Goal: Task Accomplishment & Management: Use online tool/utility

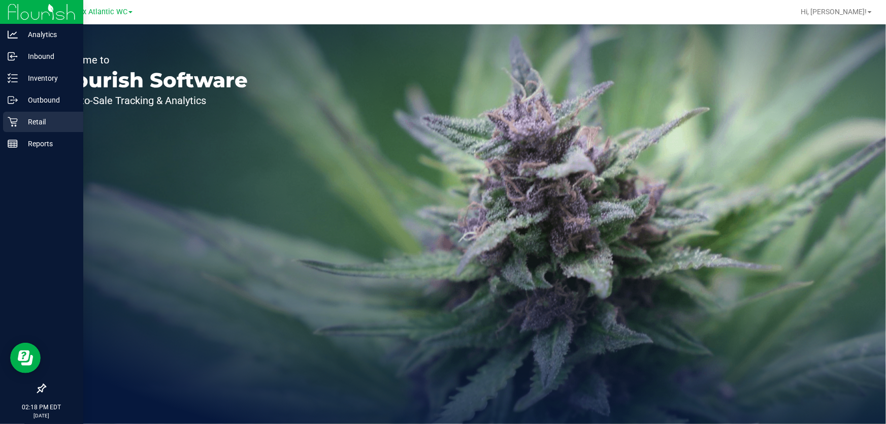
click at [29, 126] on p "Retail" at bounding box center [48, 122] width 61 height 12
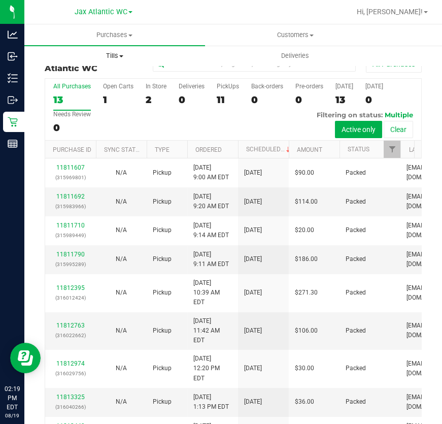
click at [125, 57] on span "Tills" at bounding box center [115, 55] width 180 height 9
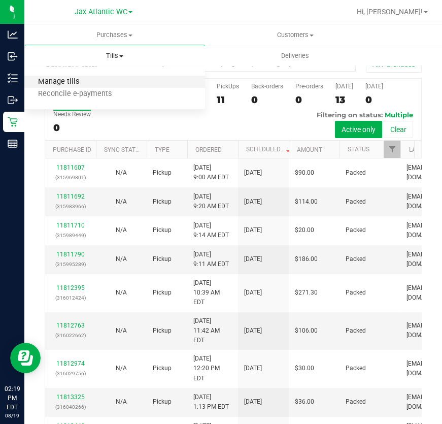
click at [81, 78] on span "Manage tills" at bounding box center [58, 82] width 69 height 9
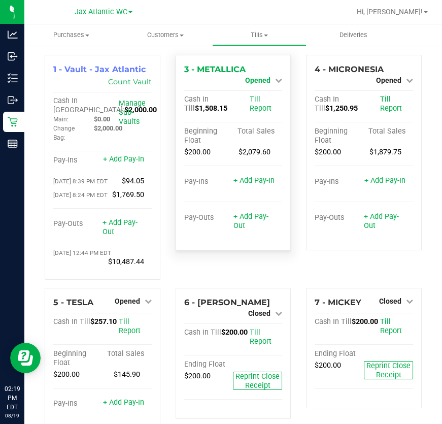
click at [261, 81] on span "Opened" at bounding box center [257, 80] width 25 height 8
click at [240, 230] on link "+ Add Pay-Out" at bounding box center [250, 221] width 35 height 18
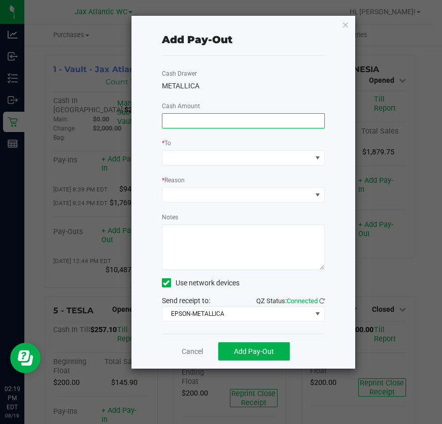
click at [234, 120] on input at bounding box center [243, 121] width 162 height 14
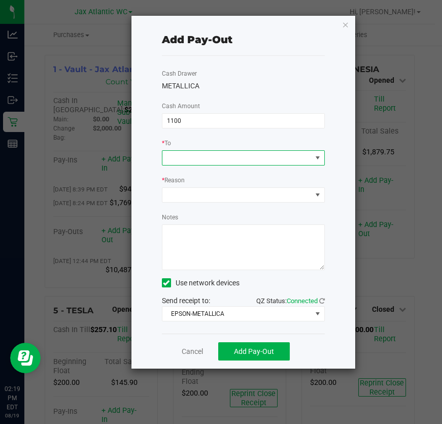
type input "$1,100.00"
click at [222, 156] on span at bounding box center [236, 158] width 149 height 14
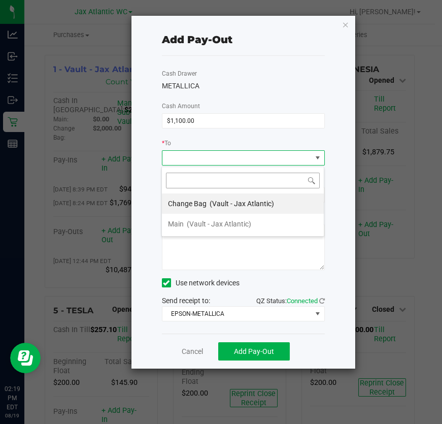
scroll to position [15, 163]
click at [230, 220] on span "(Vault - Jax Atlantic)" at bounding box center [219, 224] width 64 height 8
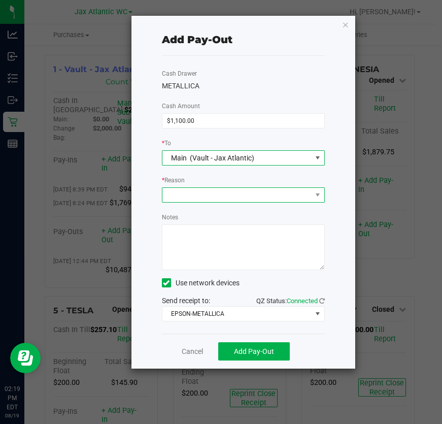
click at [215, 199] on span at bounding box center [236, 195] width 149 height 14
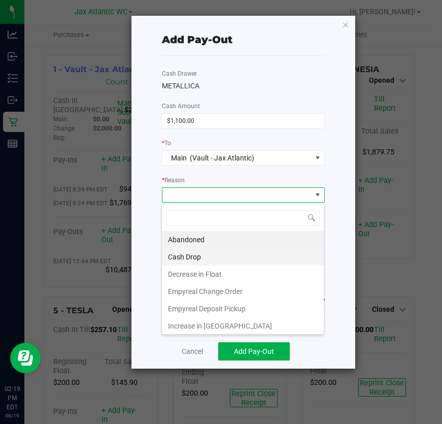
click at [215, 256] on li "Cash Drop" at bounding box center [243, 256] width 162 height 17
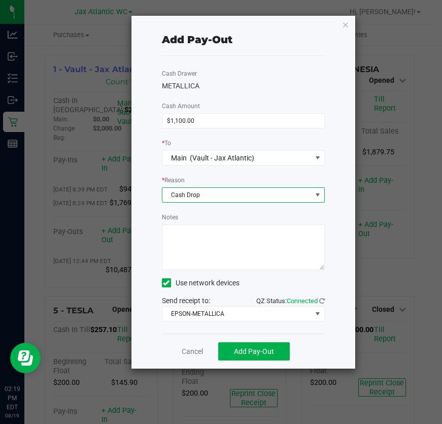
click at [205, 232] on textarea "Notes" at bounding box center [243, 247] width 163 height 46
type textarea "cash drop -nk"
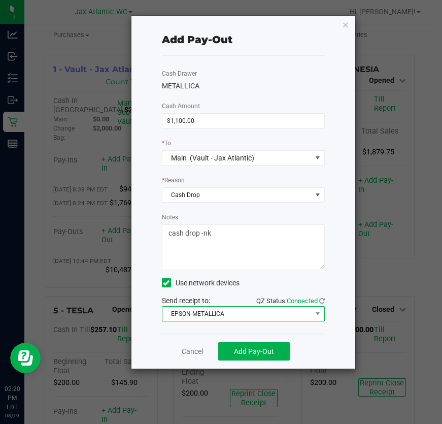
click at [240, 312] on span "EPSON-METALLICA" at bounding box center [236, 314] width 149 height 14
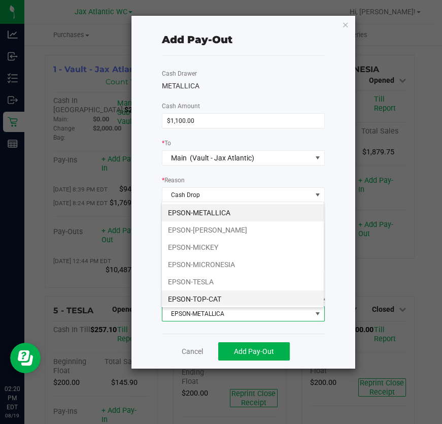
click at [213, 299] on li "EPSON-TOP-CAT" at bounding box center [243, 298] width 162 height 17
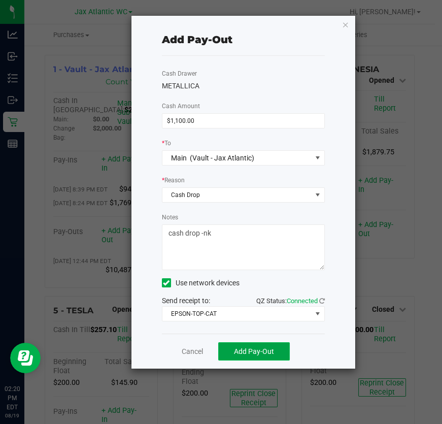
click at [243, 360] on button "Add Pay-Out" at bounding box center [254, 351] width 72 height 18
click at [188, 348] on link "Dismiss" at bounding box center [188, 351] width 24 height 11
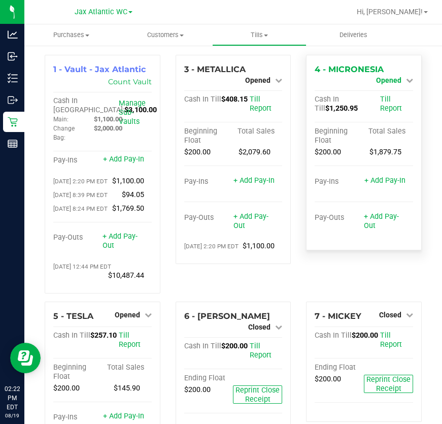
click at [389, 80] on span "Opened" at bounding box center [388, 80] width 25 height 8
click at [424, 154] on div "1 - Vault - Jax Atlantic Count Vault Cash In Vault: $3,100.00 Main: $1,100.00 C…" at bounding box center [233, 371] width 418 height 653
click at [377, 230] on div "+ Add Pay-Out" at bounding box center [385, 215] width 42 height 31
click at [373, 223] on link "+ Add Pay-Out" at bounding box center [381, 221] width 35 height 18
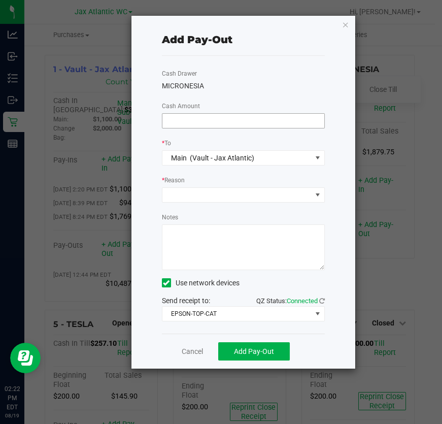
click at [222, 125] on input at bounding box center [243, 121] width 162 height 14
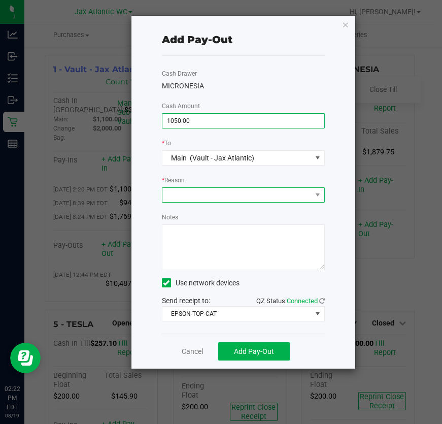
type input "$1,050.00"
click at [251, 191] on span at bounding box center [236, 195] width 149 height 14
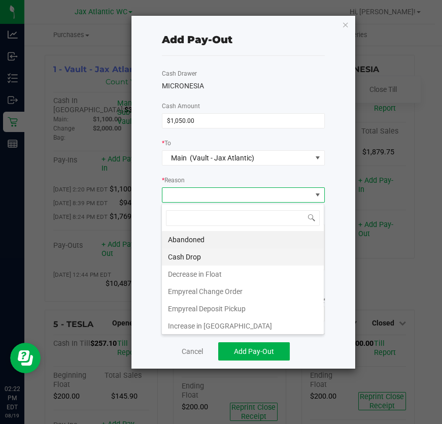
click at [214, 252] on li "Cash Drop" at bounding box center [243, 256] width 162 height 17
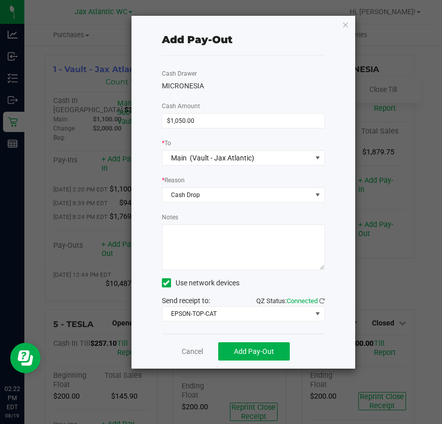
click at [205, 269] on textarea "Notes" at bounding box center [243, 247] width 163 height 46
type textarea "cash drop - nk"
click at [247, 350] on span "Add Pay-Out" at bounding box center [254, 351] width 40 height 8
click at [184, 348] on link "Dismiss" at bounding box center [188, 351] width 24 height 11
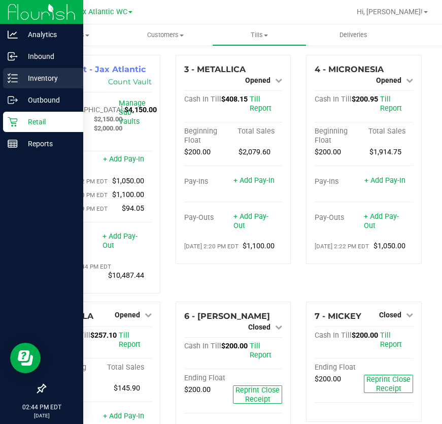
click at [25, 80] on p "Inventory" at bounding box center [48, 78] width 61 height 12
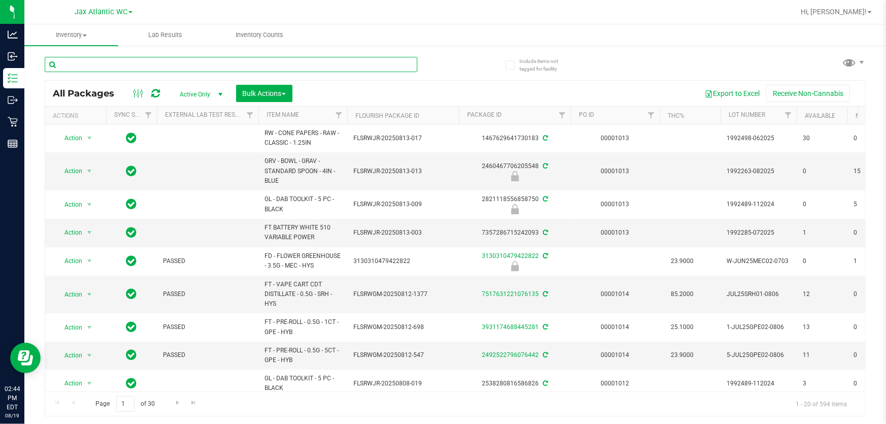
click at [84, 61] on input "text" at bounding box center [231, 64] width 373 height 15
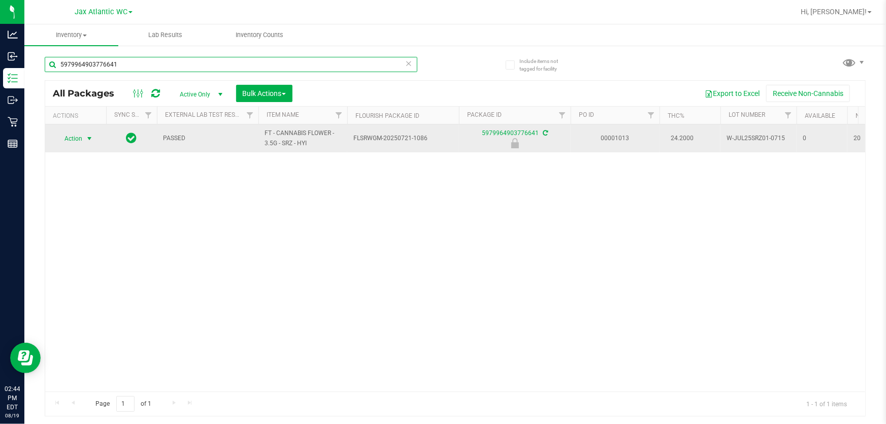
type input "5979964903776641"
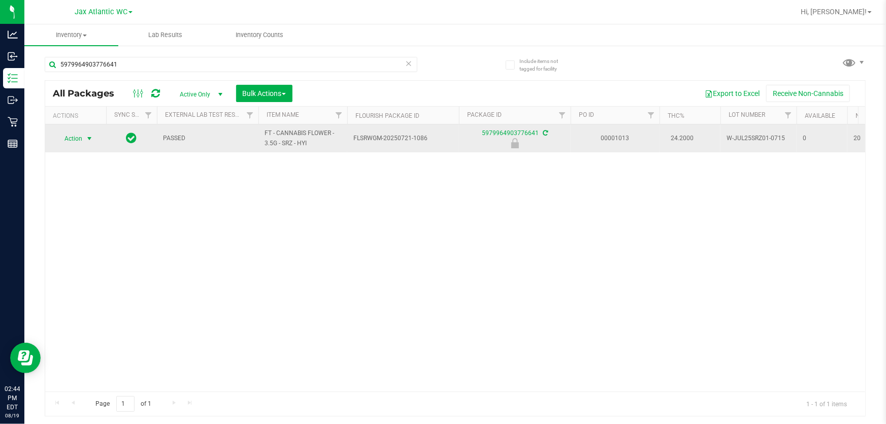
click at [68, 141] on span "Action" at bounding box center [68, 138] width 27 height 14
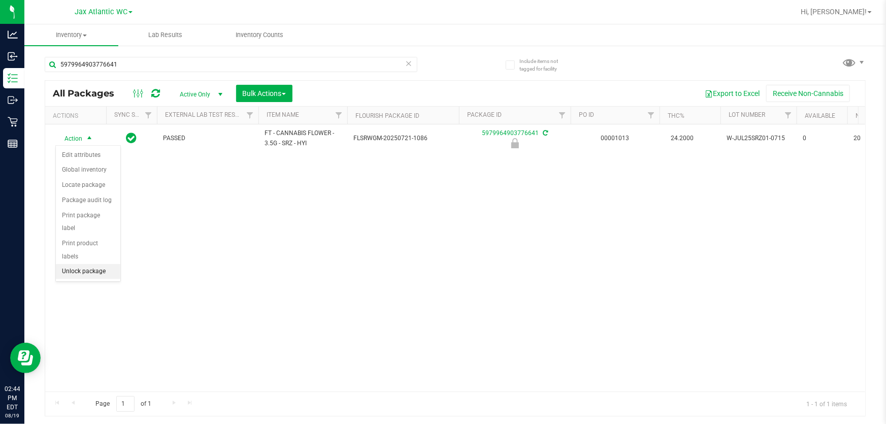
click at [81, 264] on li "Unlock package" at bounding box center [88, 271] width 64 height 15
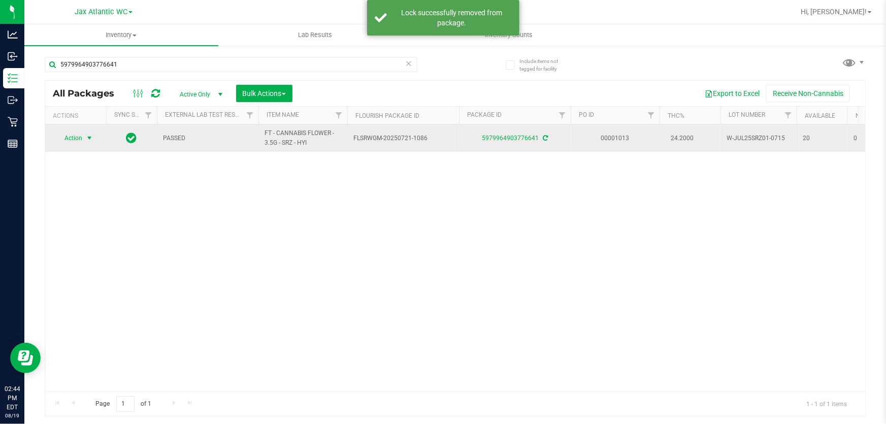
click at [71, 139] on span "Action" at bounding box center [68, 138] width 27 height 14
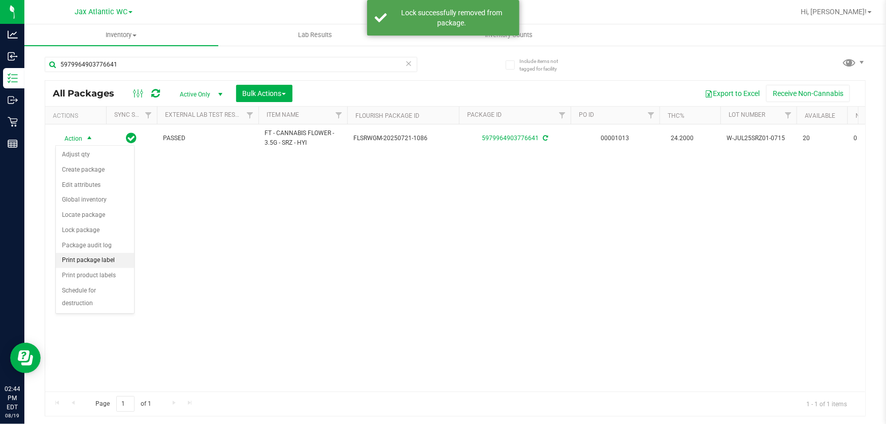
click at [105, 256] on li "Print package label" at bounding box center [95, 260] width 78 height 15
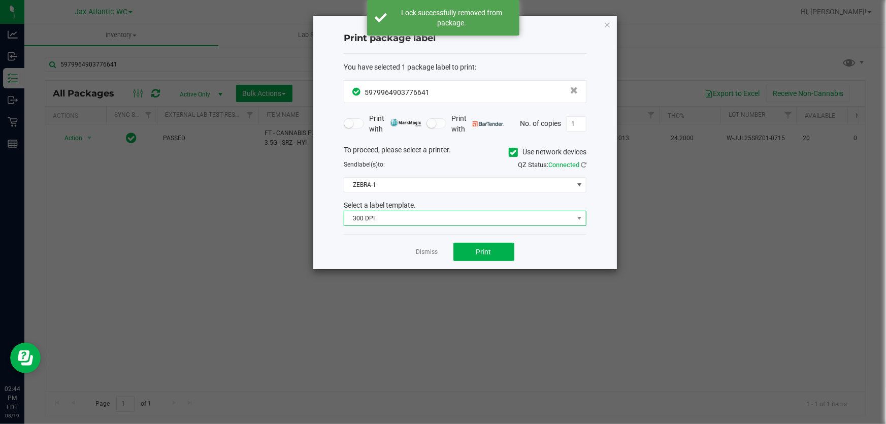
click at [436, 218] on span "300 DPI" at bounding box center [458, 218] width 229 height 14
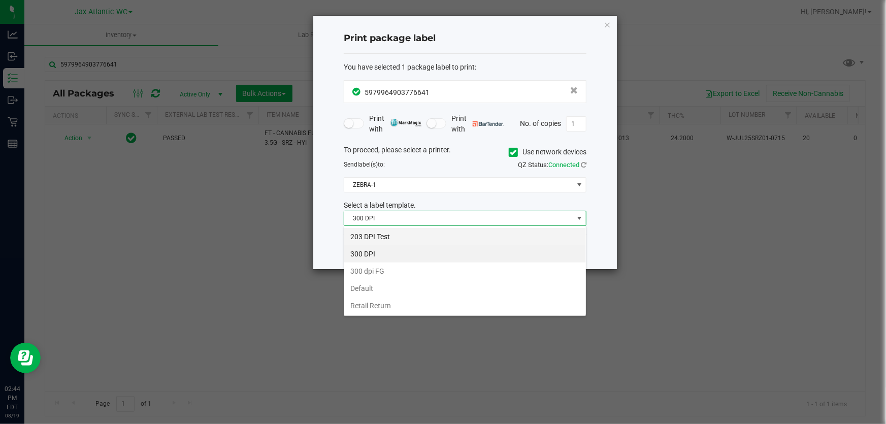
scroll to position [15, 243]
click at [375, 236] on li "203 DPI Test" at bounding box center [465, 236] width 242 height 17
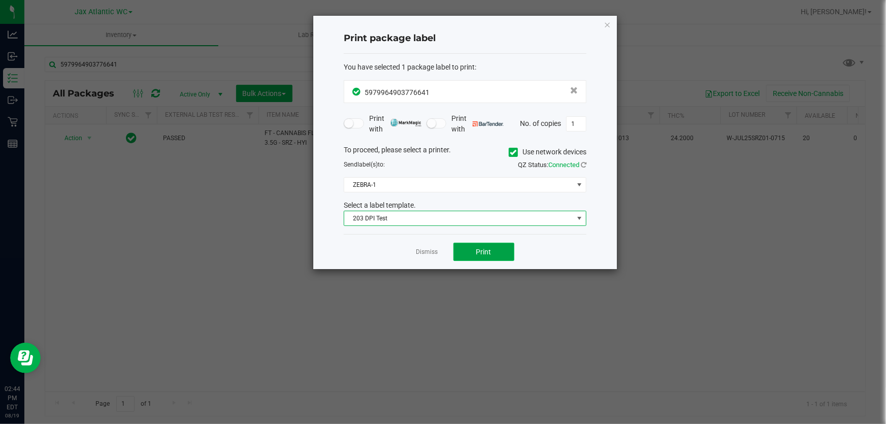
click at [511, 254] on button "Print" at bounding box center [483, 252] width 61 height 18
click at [469, 248] on button "Print" at bounding box center [483, 252] width 61 height 18
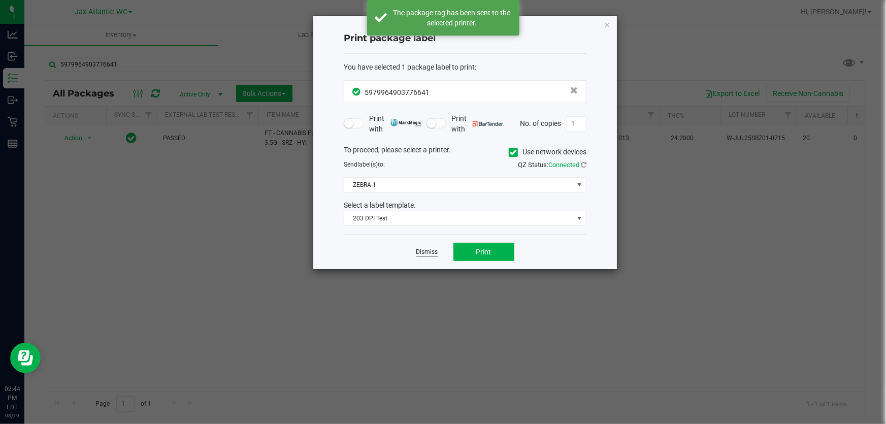
click at [429, 248] on link "Dismiss" at bounding box center [427, 252] width 22 height 9
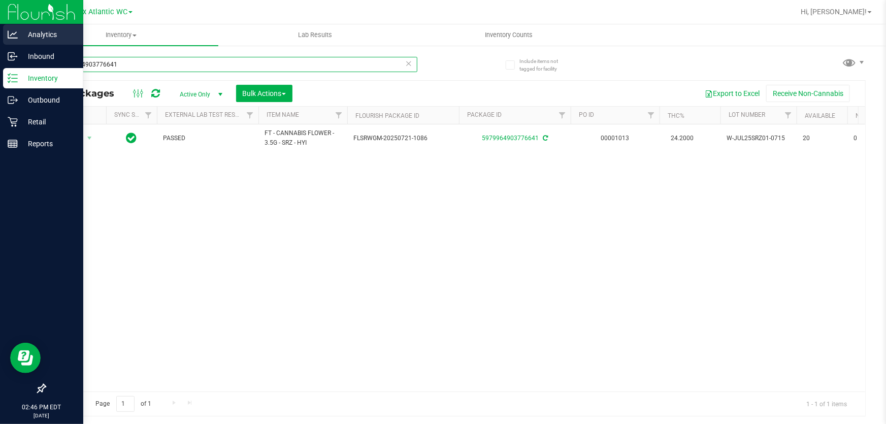
drag, startPoint x: 117, startPoint y: 58, endPoint x: 0, endPoint y: 27, distance: 121.4
click at [0, 47] on div "Analytics Inbound Inventory Outbound Retail Reports 02:46 PM EDT [DATE] 08/19 J…" at bounding box center [443, 212] width 886 height 424
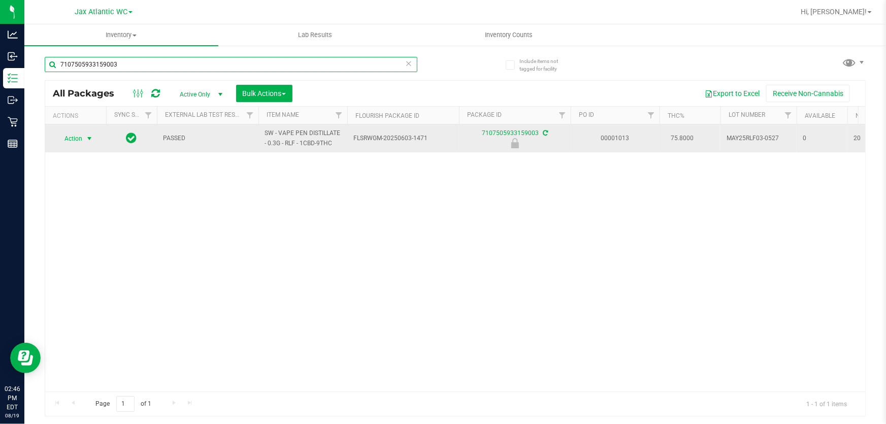
type input "7107505933159003"
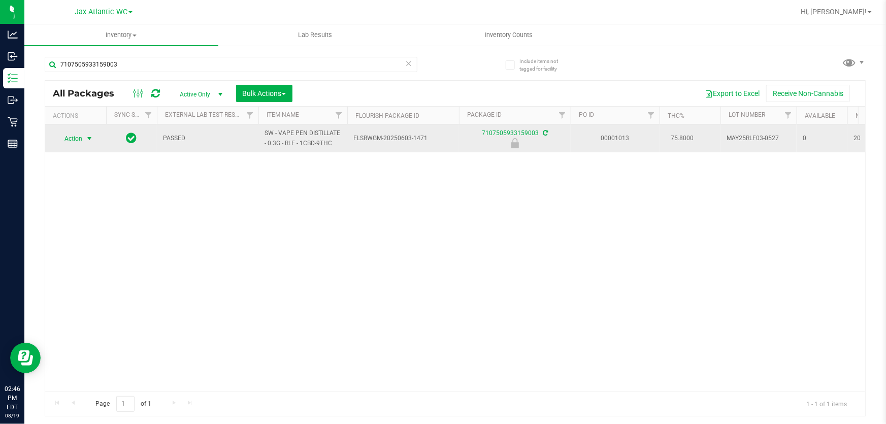
click at [83, 138] on span "select" at bounding box center [89, 138] width 13 height 14
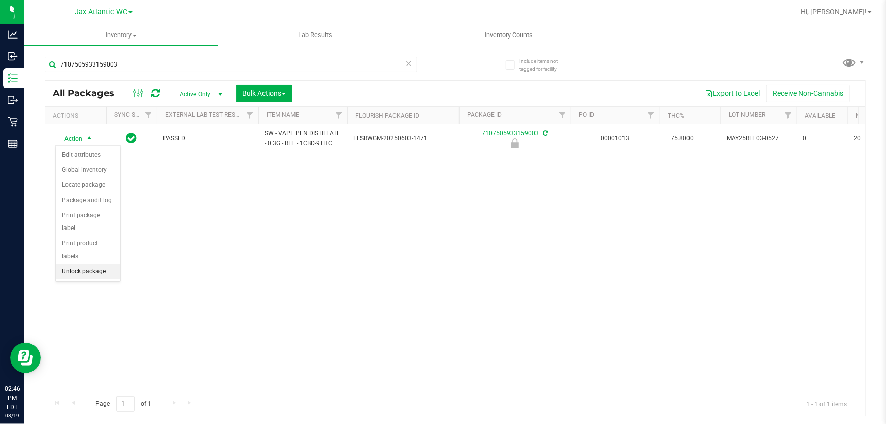
click at [100, 264] on li "Unlock package" at bounding box center [88, 271] width 64 height 15
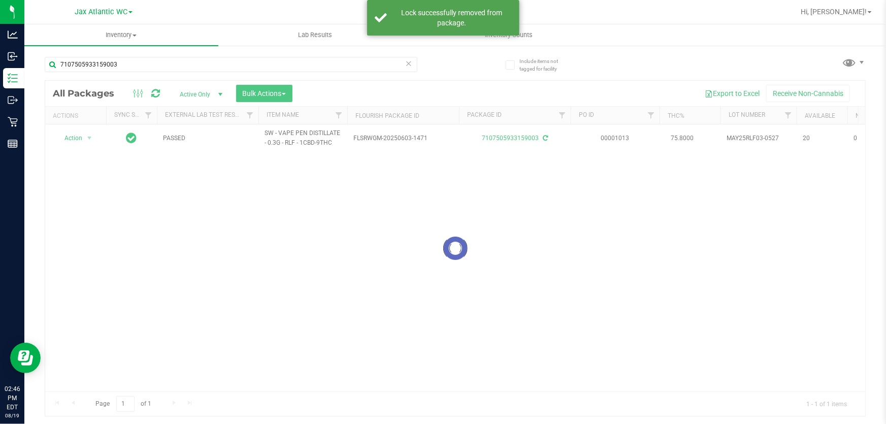
drag, startPoint x: 66, startPoint y: 141, endPoint x: 71, endPoint y: 139, distance: 5.7
click at [71, 139] on div at bounding box center [455, 248] width 820 height 335
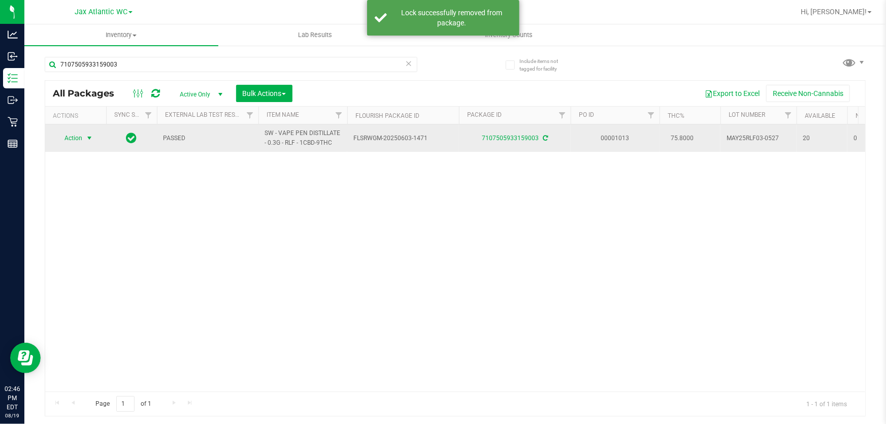
click at [75, 138] on span "Action" at bounding box center [68, 138] width 27 height 14
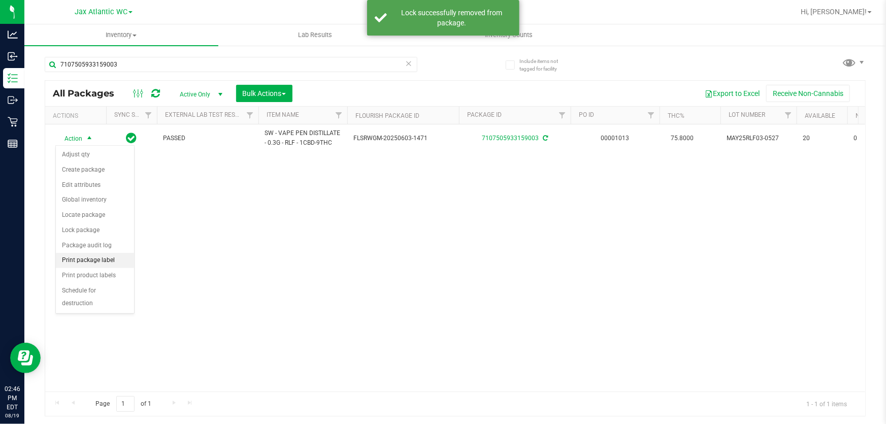
click at [111, 257] on li "Print package label" at bounding box center [95, 260] width 78 height 15
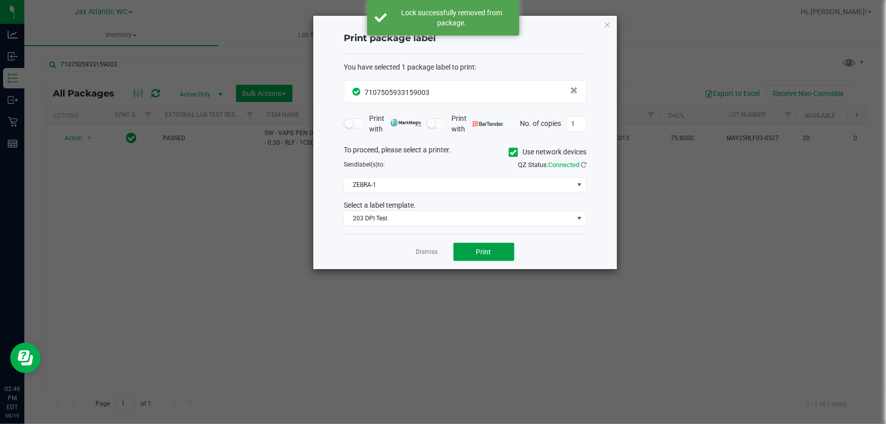
click at [462, 249] on button "Print" at bounding box center [483, 252] width 61 height 18
